Goal: Task Accomplishment & Management: Use online tool/utility

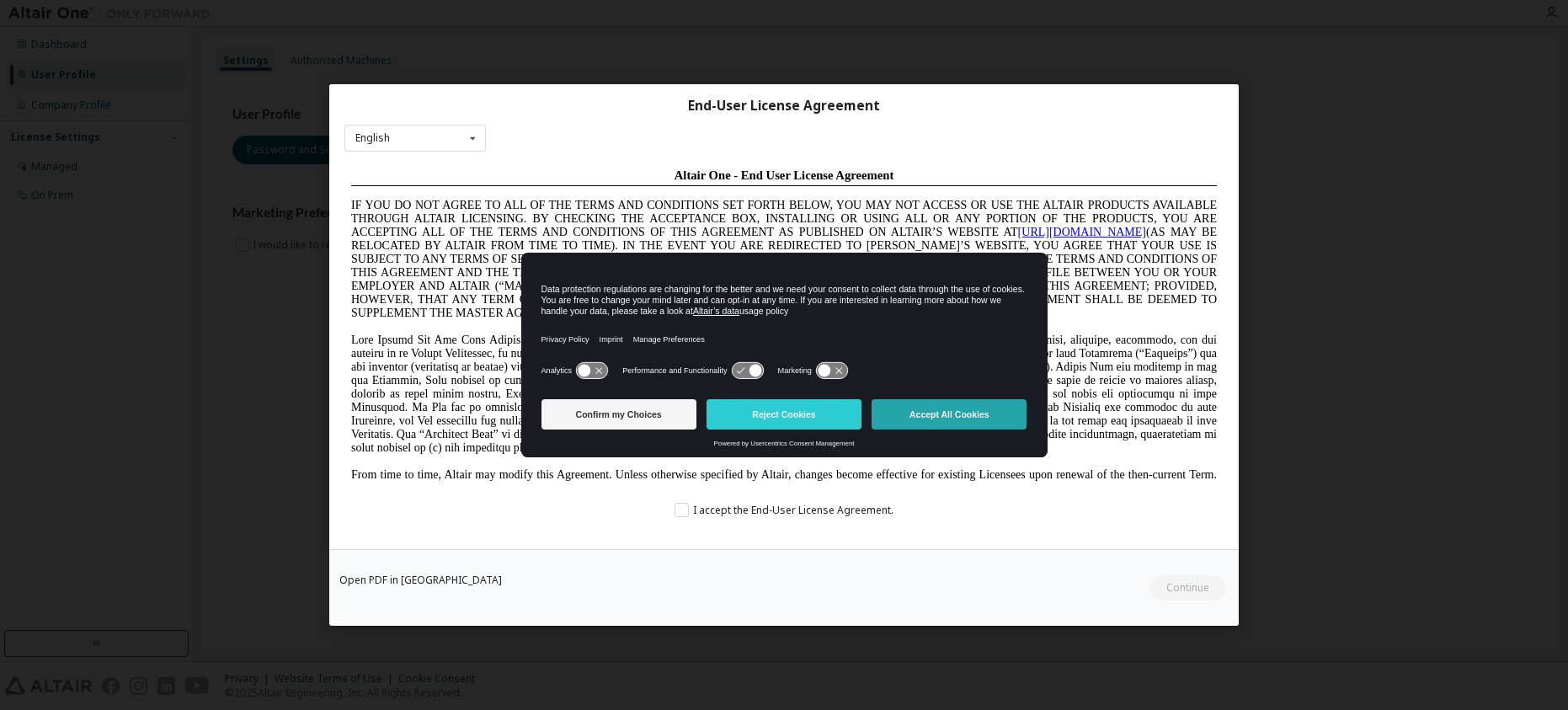
click at [935, 418] on button "Accept All Cookies" at bounding box center [949, 414] width 155 height 30
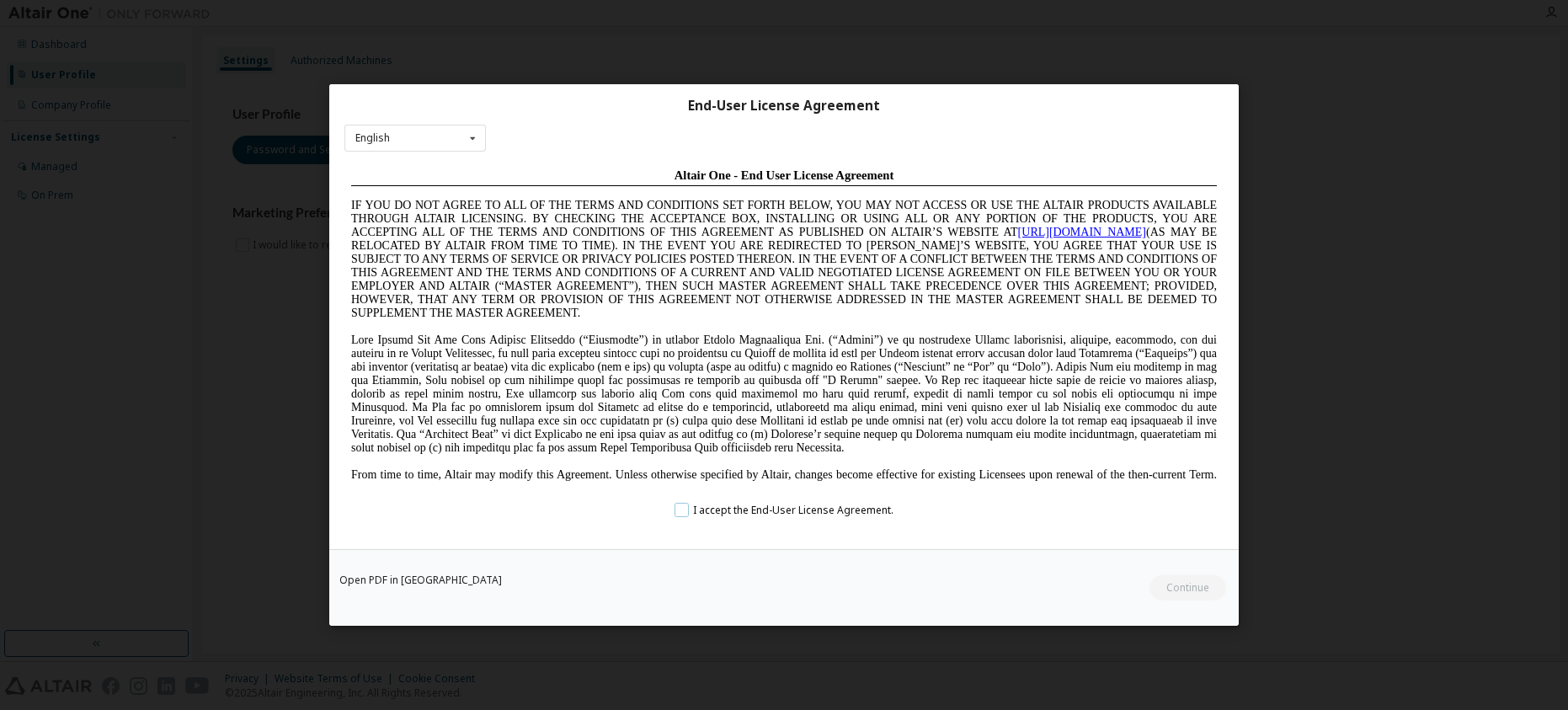
click at [687, 511] on label "I accept the End-User License Agreement." at bounding box center [784, 510] width 219 height 15
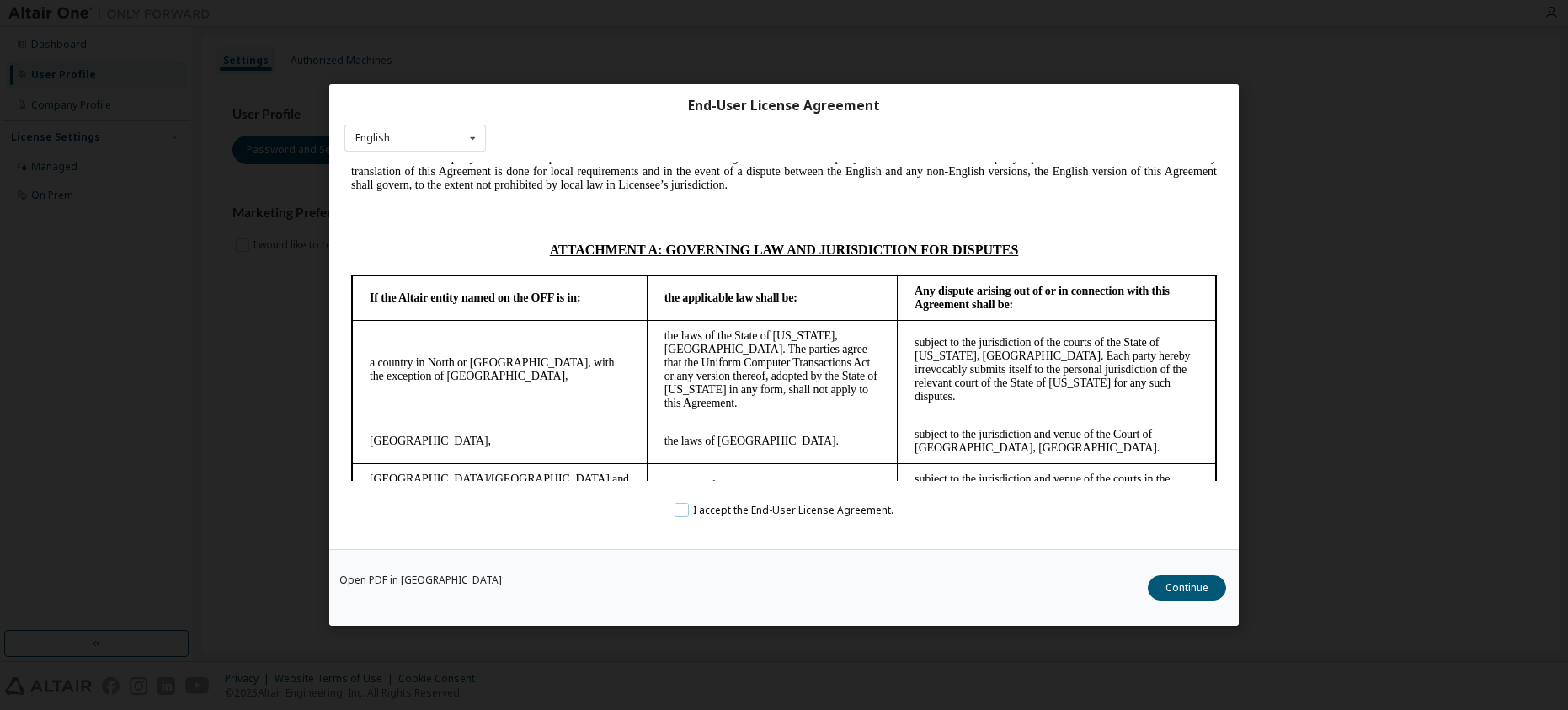
scroll to position [4501, 0]
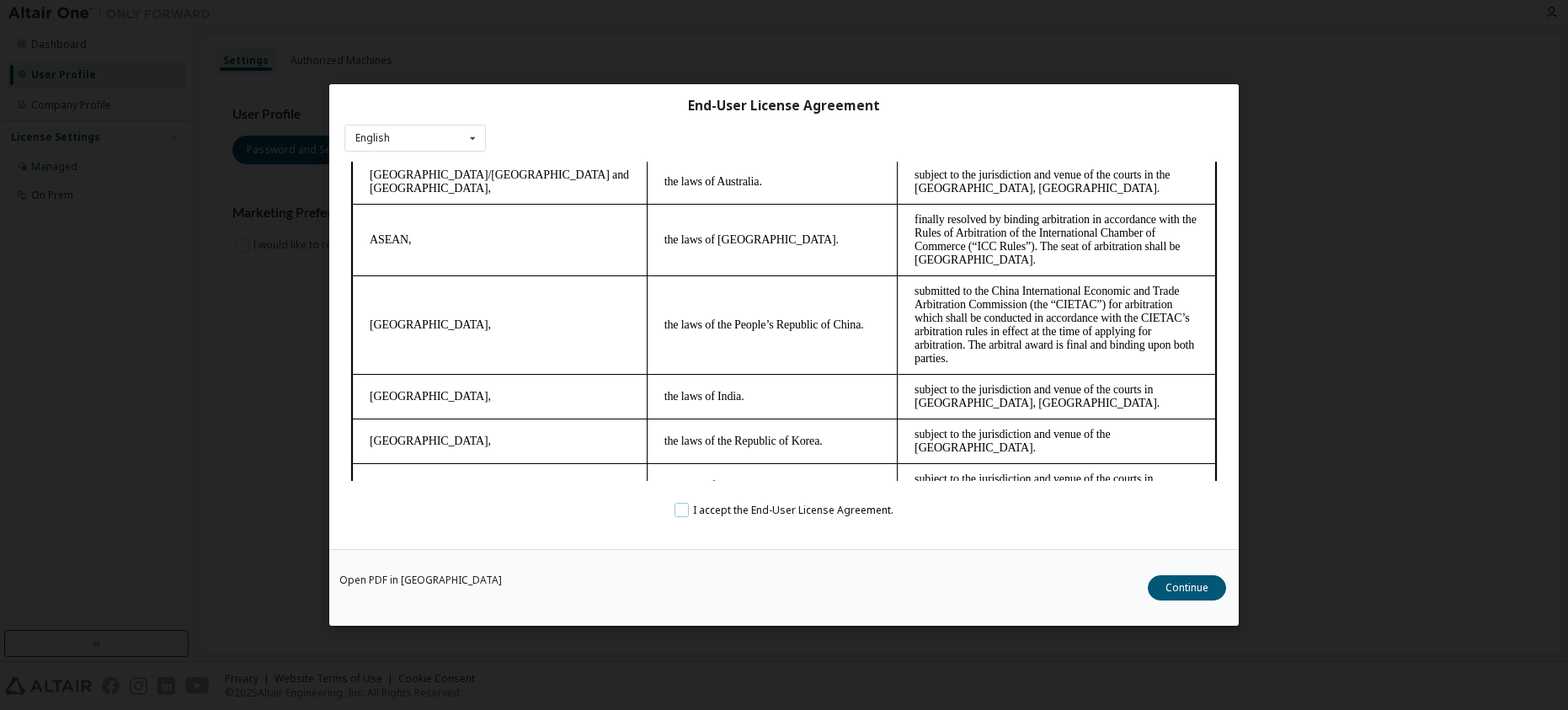
drag, startPoint x: 1214, startPoint y: 189, endPoint x: 1552, endPoint y: 695, distance: 608.5
click at [1165, 587] on button "Continue" at bounding box center [1187, 588] width 78 height 25
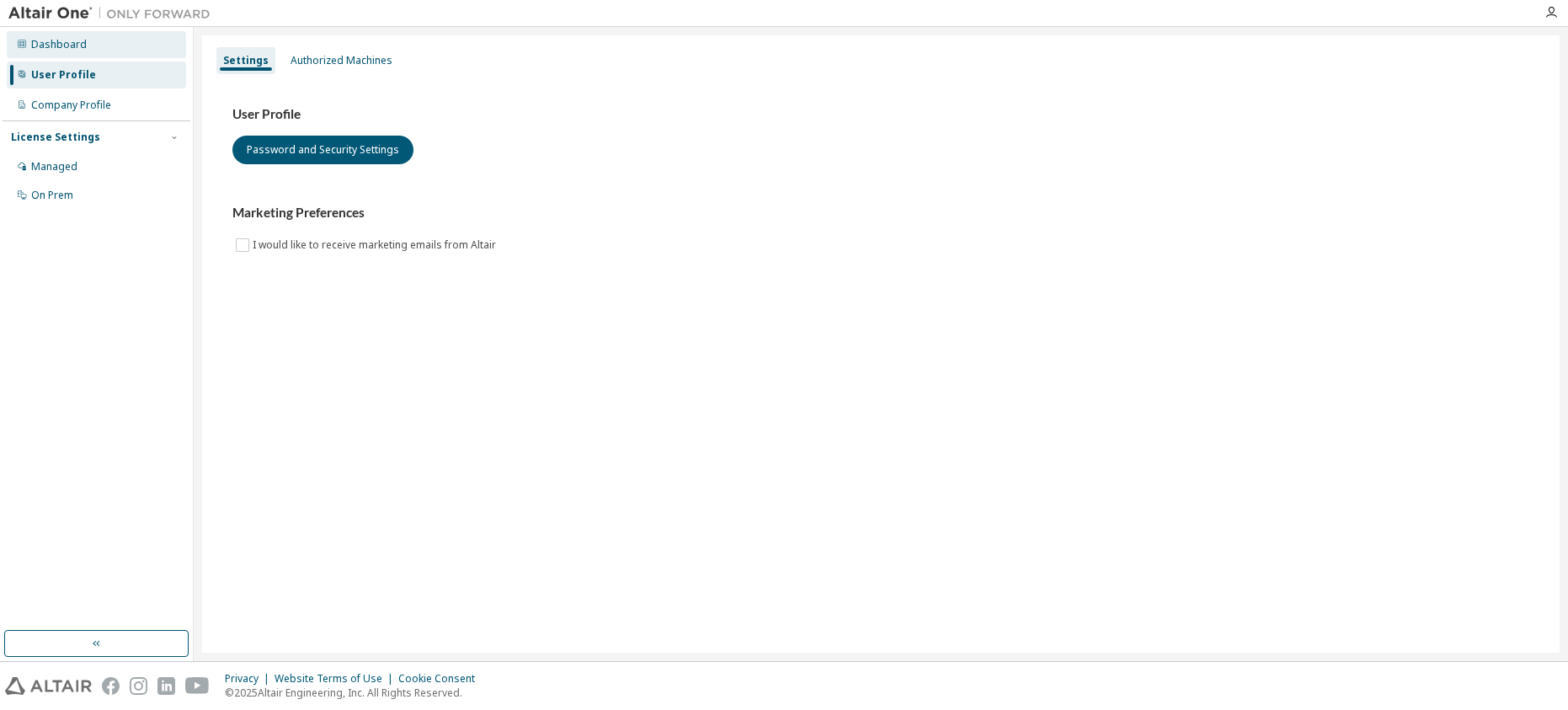
click at [145, 43] on div "Dashboard" at bounding box center [96, 44] width 179 height 27
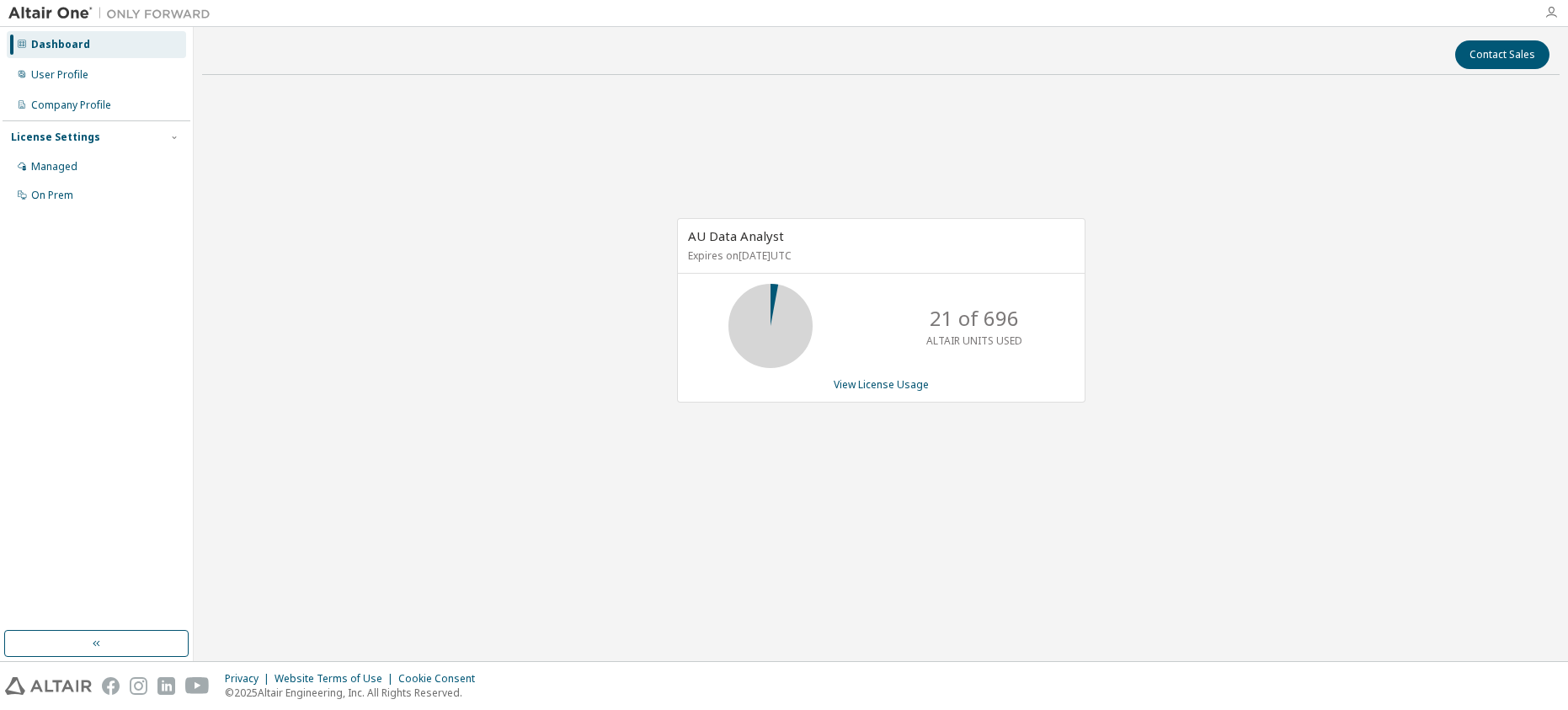
click at [1551, 9] on icon "button" at bounding box center [1551, 12] width 14 height 14
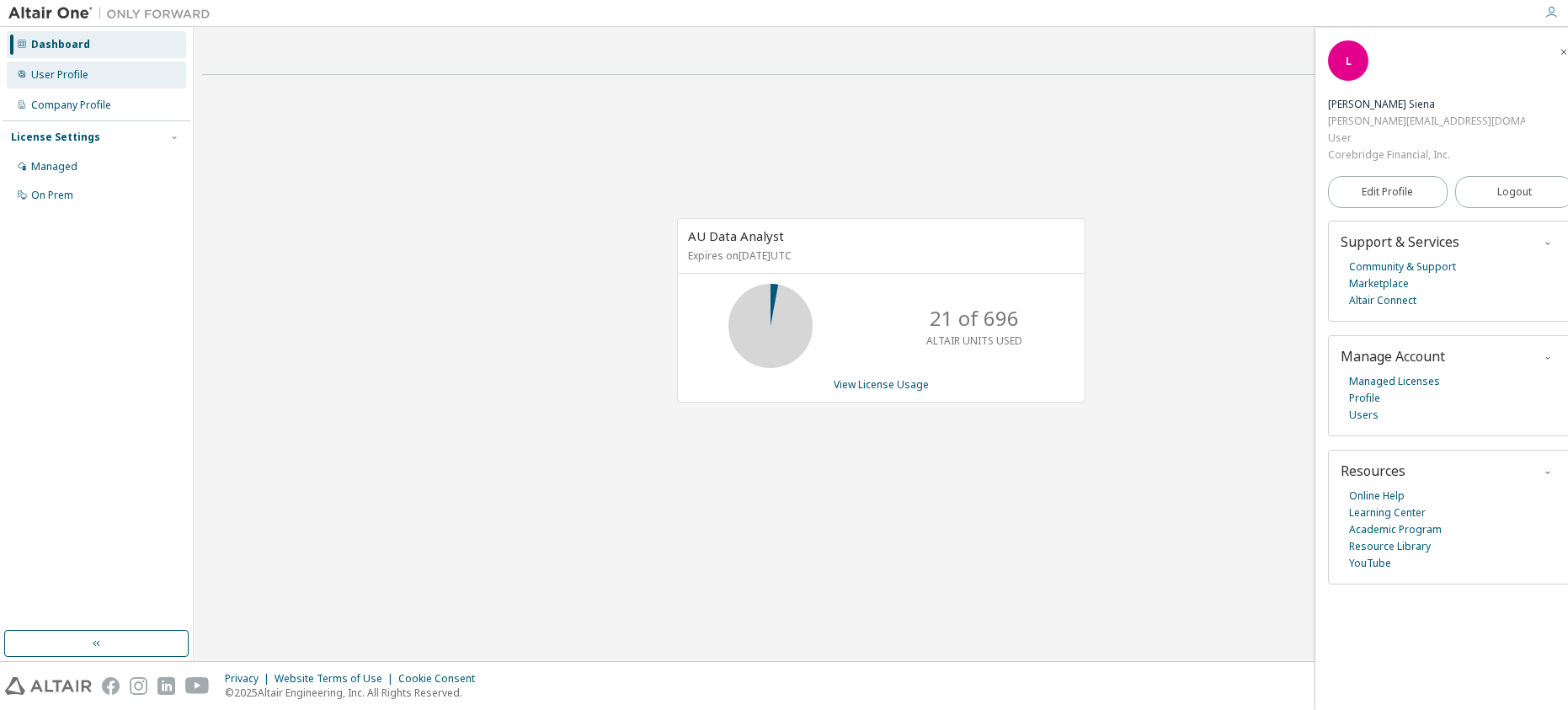
click at [93, 69] on div "User Profile" at bounding box center [96, 74] width 179 height 27
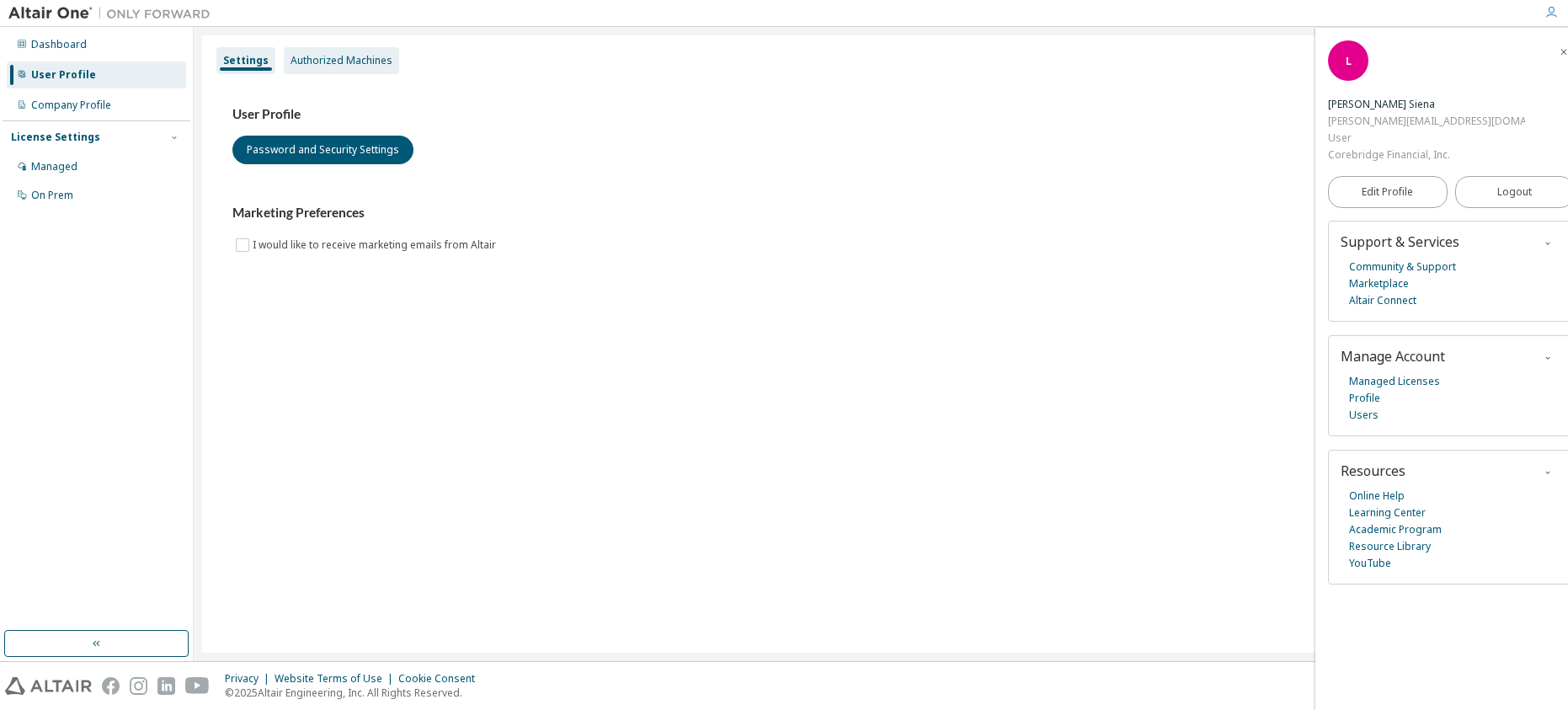
click at [330, 72] on div "Authorized Machines" at bounding box center [342, 60] width 116 height 27
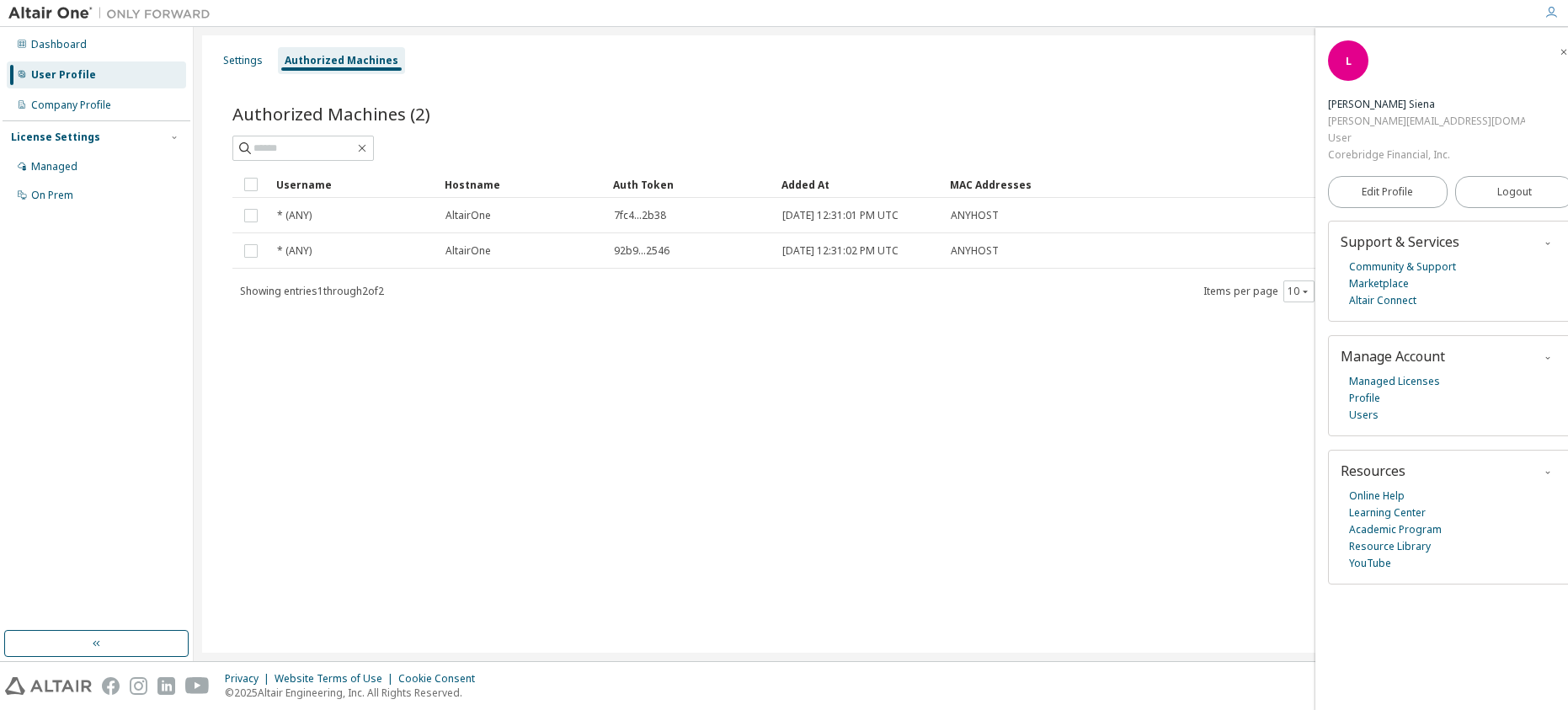
click at [1253, 584] on div "Settings Authorized Machines Authorized Machines (2) Generate Auth Code Clear L…" at bounding box center [881, 344] width 1358 height 618
click at [159, 647] on button "button" at bounding box center [97, 643] width 185 height 27
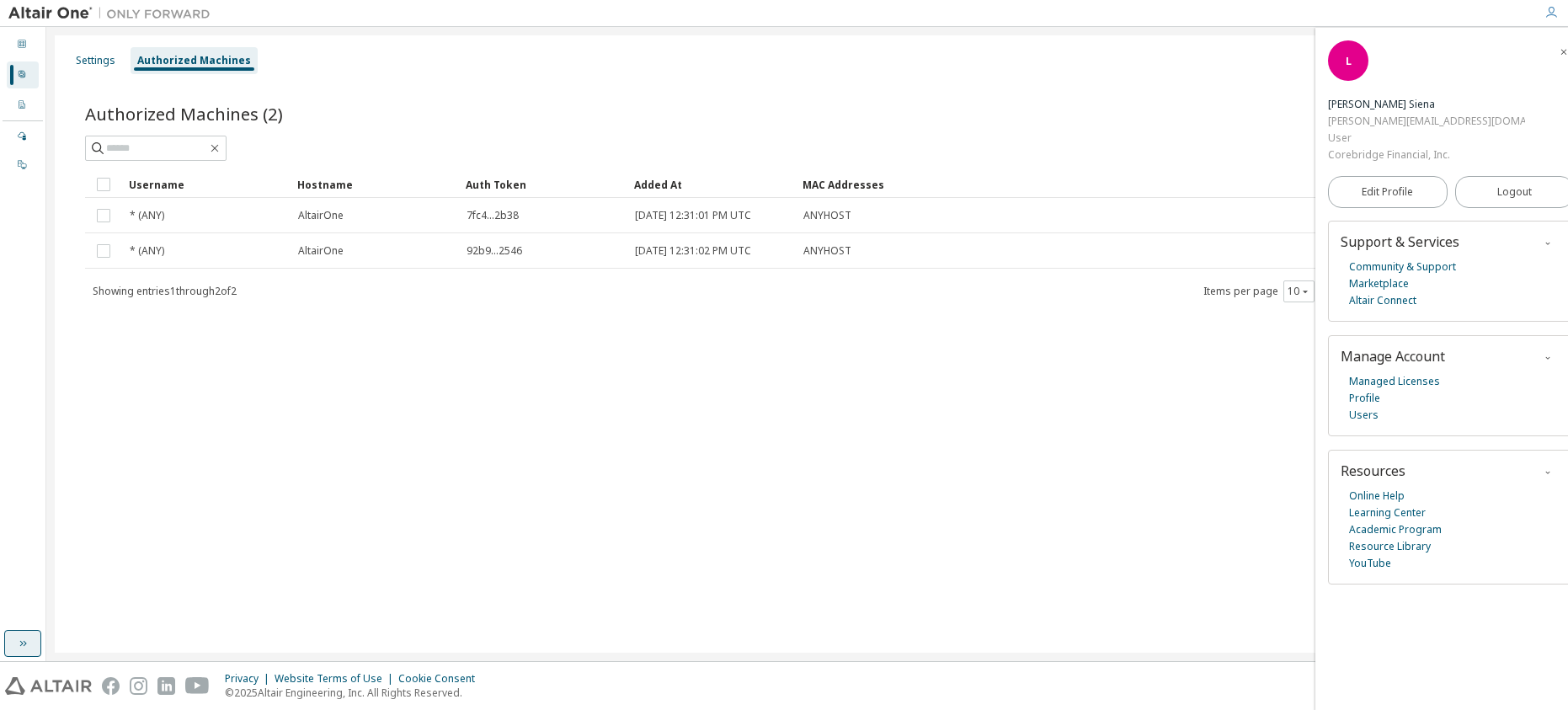
click at [159, 647] on div "Settings Authorized Machines Authorized Machines (2) Generate Auth Code Clear L…" at bounding box center [807, 344] width 1505 height 618
click at [1559, 47] on icon "button" at bounding box center [1563, 52] width 10 height 10
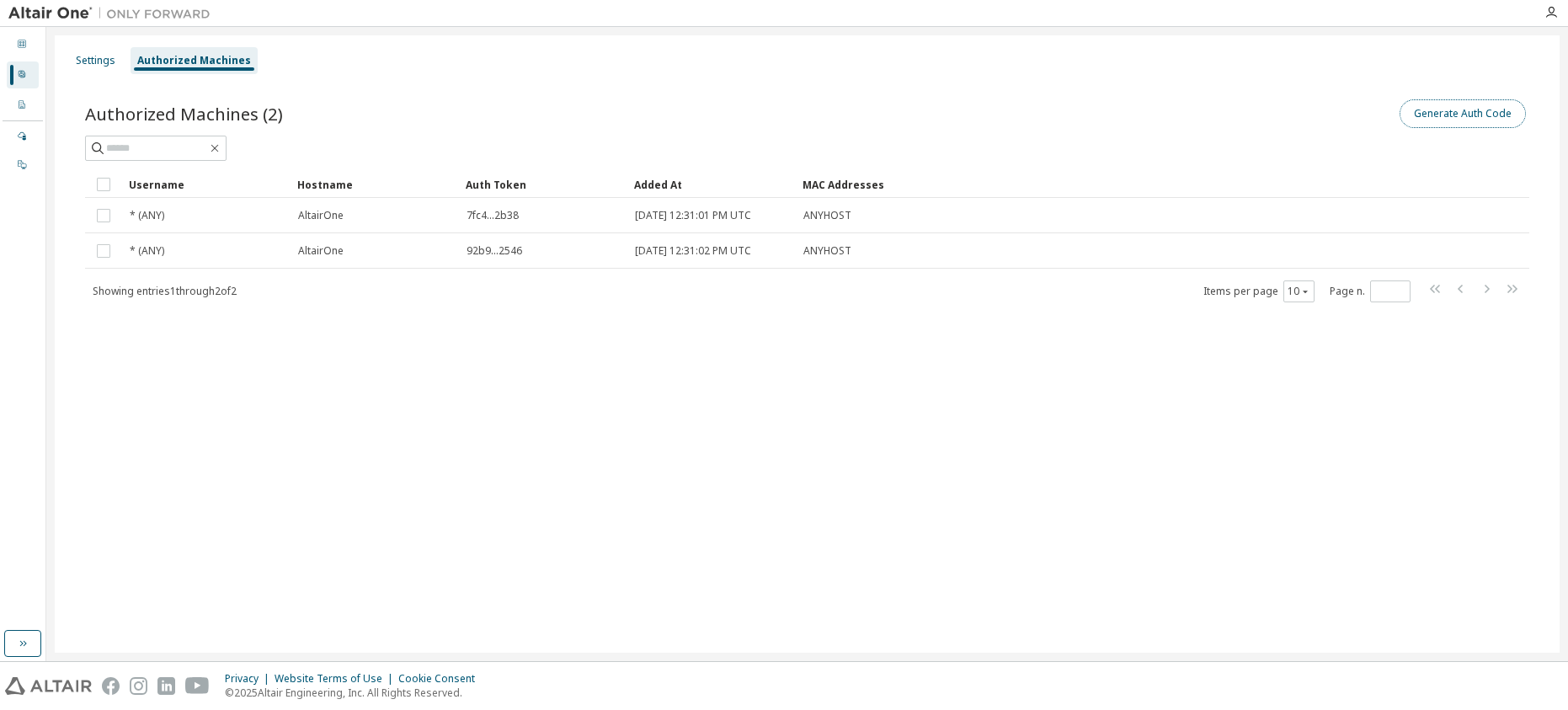
click at [1471, 106] on button "Generate Auth Code" at bounding box center [1462, 113] width 126 height 29
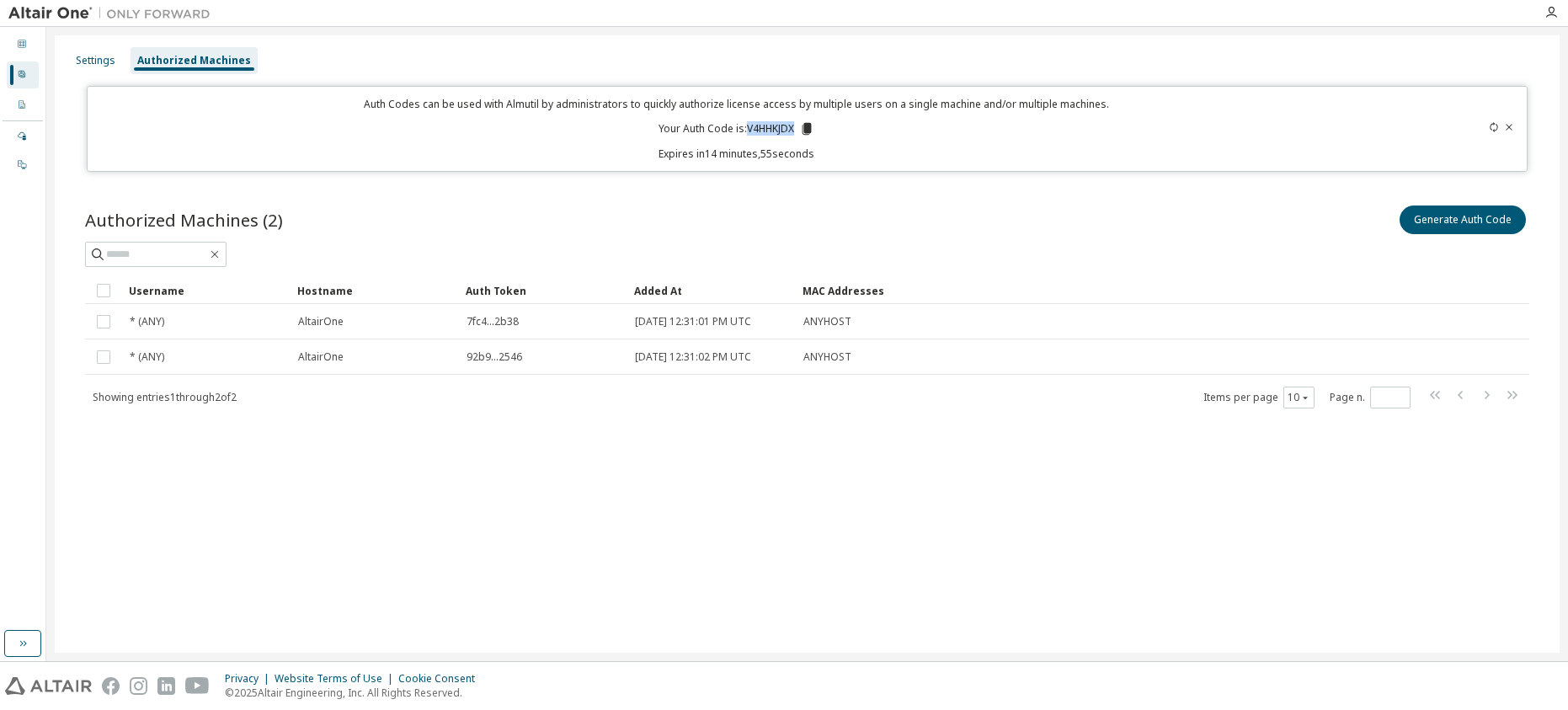
drag, startPoint x: 745, startPoint y: 128, endPoint x: 795, endPoint y: 125, distance: 50.1
click at [795, 125] on p "Your Auth Code is: V4HHKJDX" at bounding box center [737, 129] width 156 height 15
copy p "V4HHKJDX"
click at [772, 157] on p "Expires in 13 minutes, 43 seconds" at bounding box center [735, 154] width 1277 height 15
click at [884, 143] on div "Auth Codes can be used with Almutil by administrators to quickly authorize lice…" at bounding box center [735, 129] width 1277 height 64
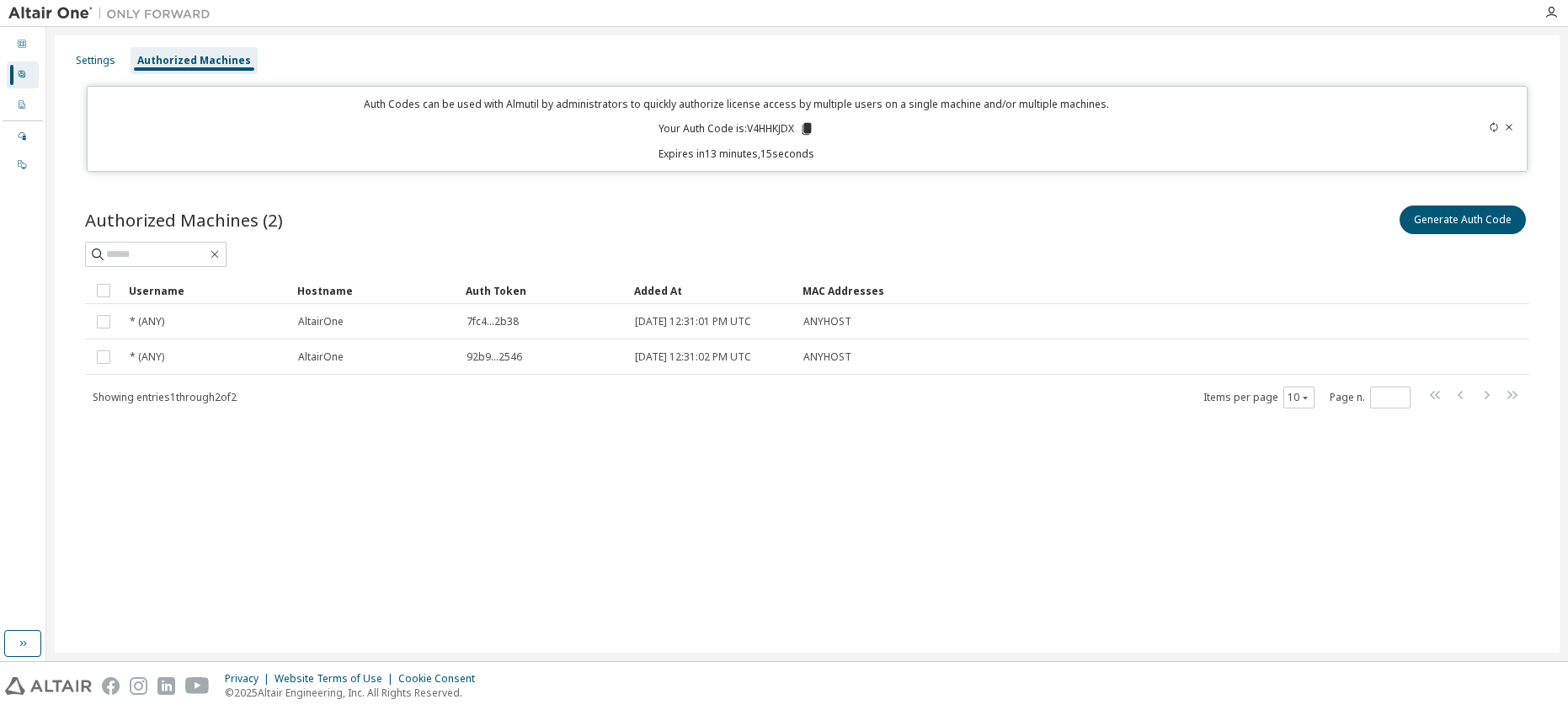
click at [750, 619] on div "Settings Authorized Machines Auth Codes can be used with Almutil by administrat…" at bounding box center [807, 344] width 1505 height 618
